Goal: Task Accomplishment & Management: Use online tool/utility

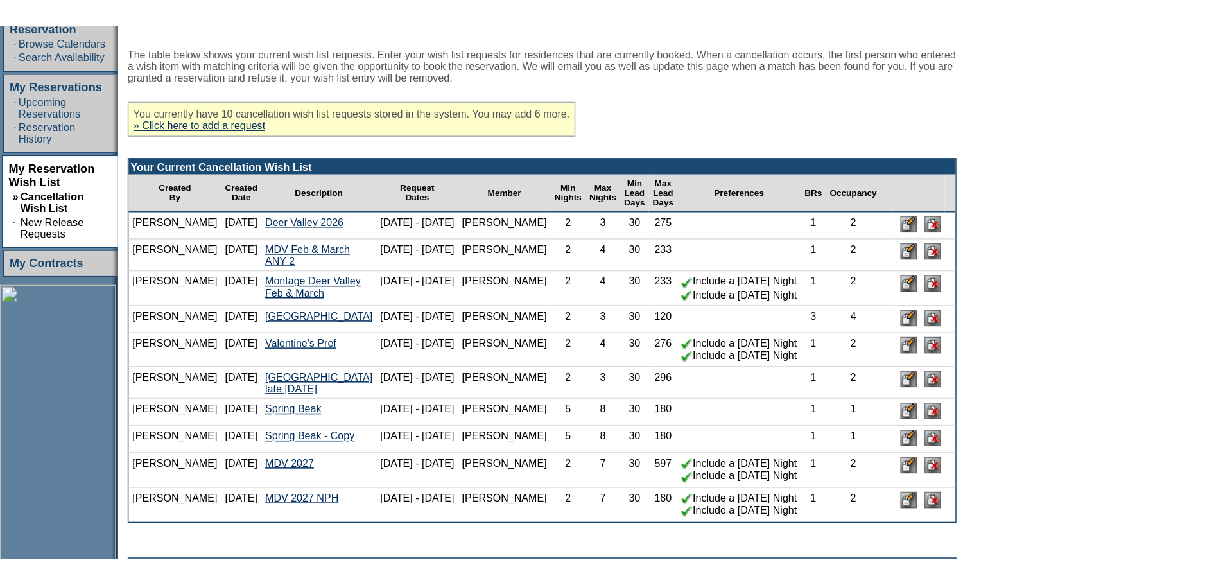
scroll to position [257, 0]
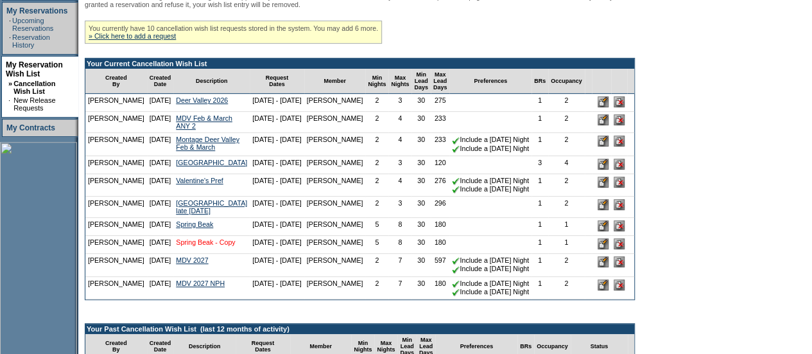
click at [189, 246] on link "Spring Beak - Copy" at bounding box center [205, 242] width 59 height 8
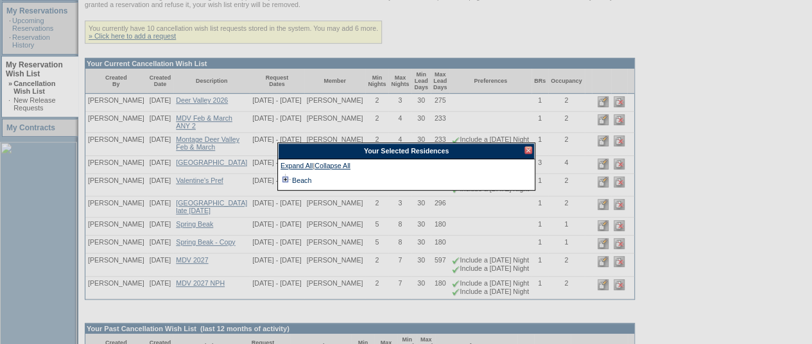
click at [284, 179] on td at bounding box center [286, 180] width 10 height 14
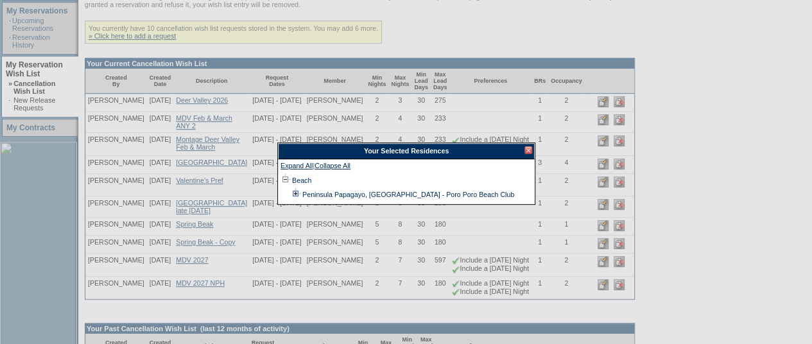
click at [293, 194] on td at bounding box center [296, 194] width 10 height 14
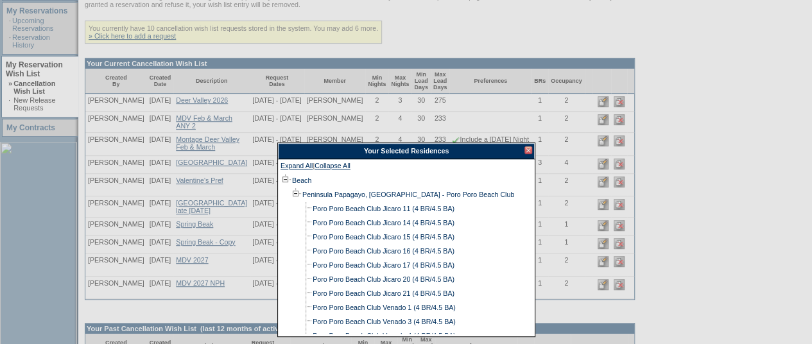
click at [528, 150] on div at bounding box center [529, 150] width 8 height 8
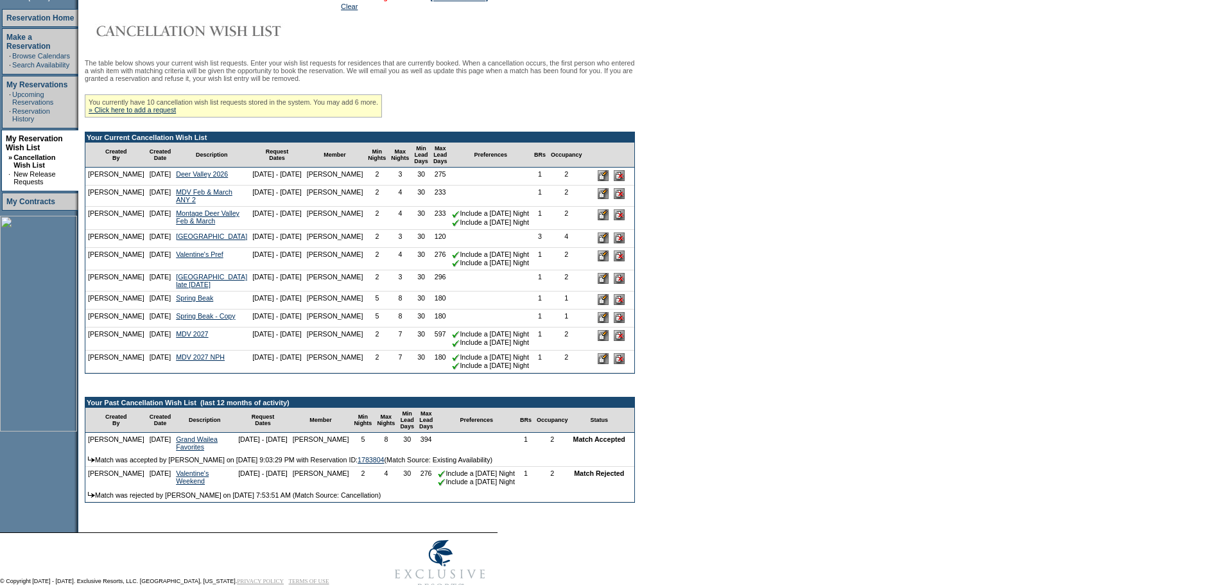
scroll to position [0, 0]
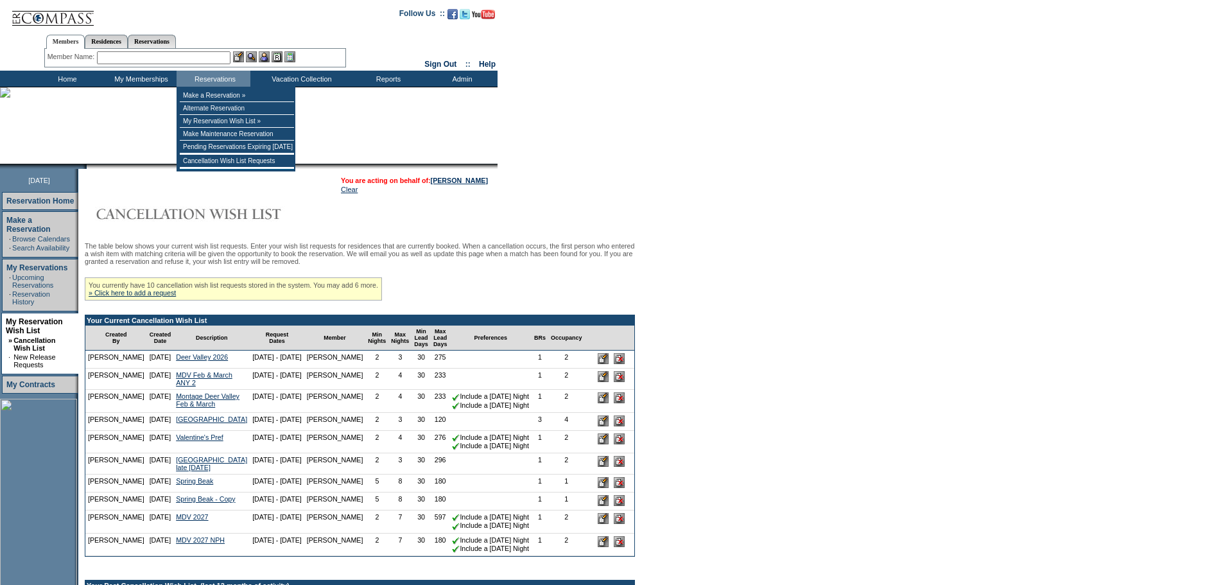
click at [202, 56] on input "text" at bounding box center [164, 57] width 134 height 13
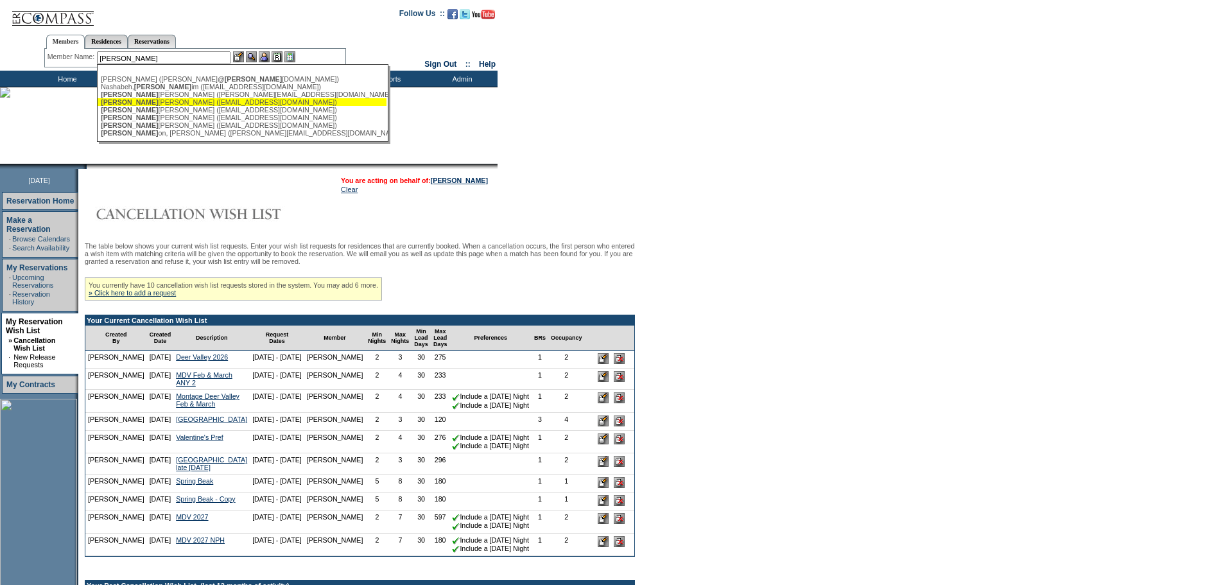
click at [200, 104] on div "[PERSON_NAME] [PERSON_NAME] ([EMAIL_ADDRESS][DOMAIN_NAME])" at bounding box center [242, 102] width 283 height 8
type input "[PERSON_NAME] ([EMAIL_ADDRESS][DOMAIN_NAME])"
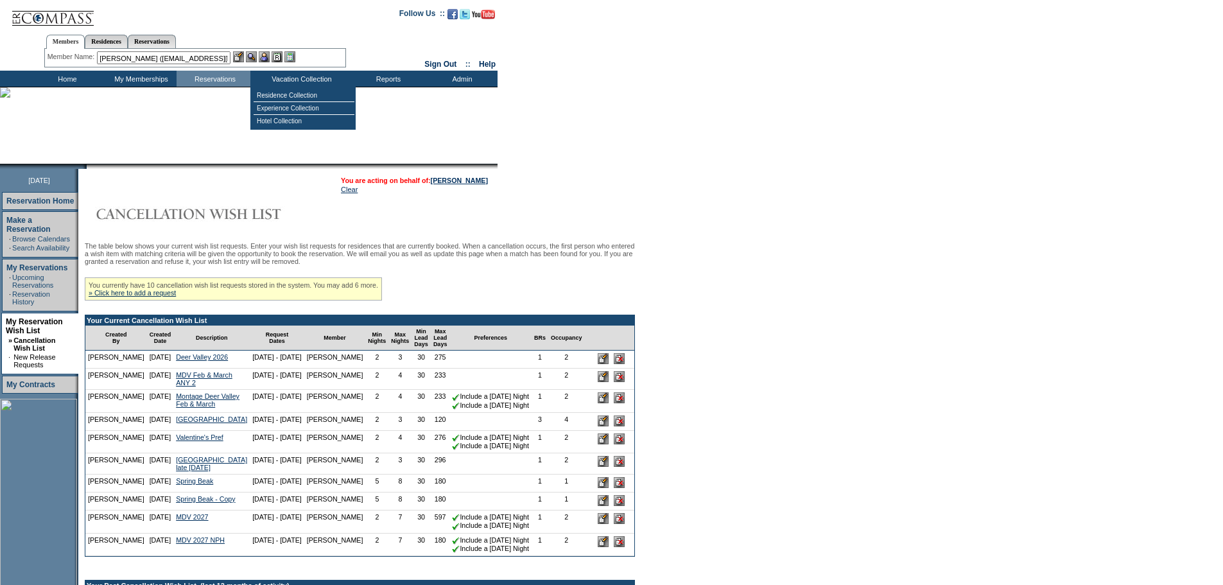
click at [269, 52] on img at bounding box center [264, 56] width 11 height 11
click at [255, 55] on img at bounding box center [251, 56] width 11 height 11
